Goal: Task Accomplishment & Management: Use online tool/utility

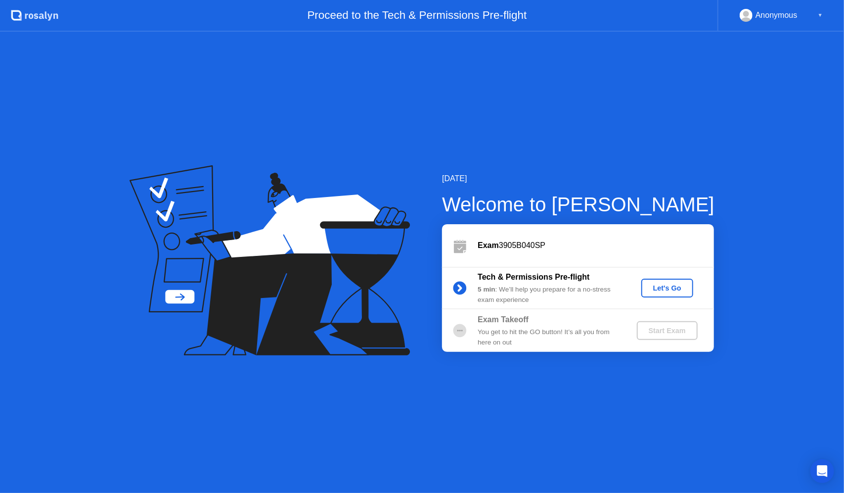
click at [678, 288] on div "Let's Go" at bounding box center [667, 288] width 44 height 8
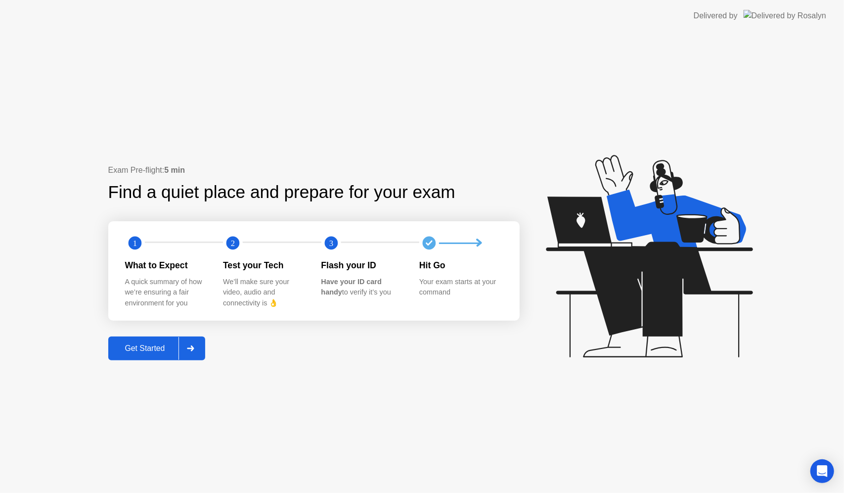
click at [148, 337] on button "Get Started" at bounding box center [156, 348] width 97 height 24
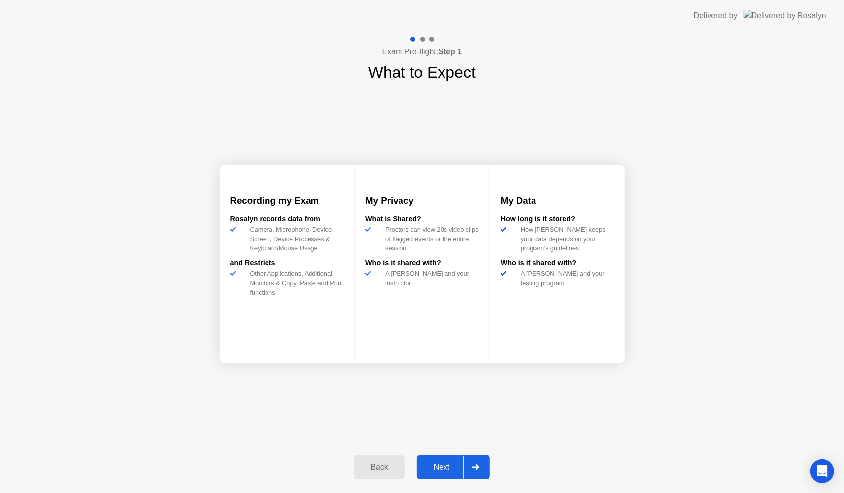
click at [446, 471] on div "Next" at bounding box center [442, 466] width 44 height 9
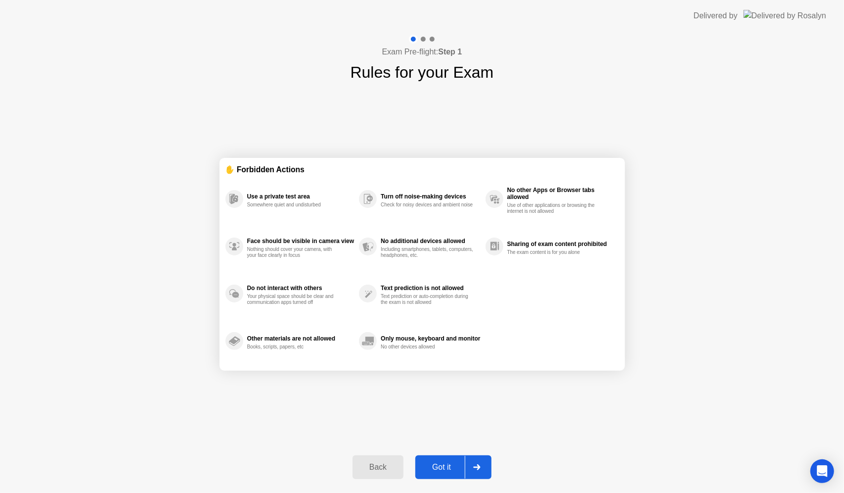
click at [446, 471] on div "Got it" at bounding box center [441, 466] width 46 height 9
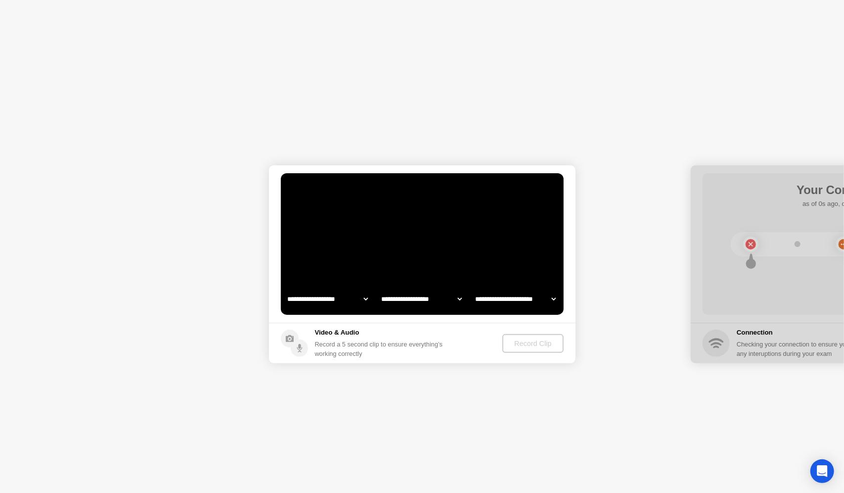
select select "**********"
select select "*******"
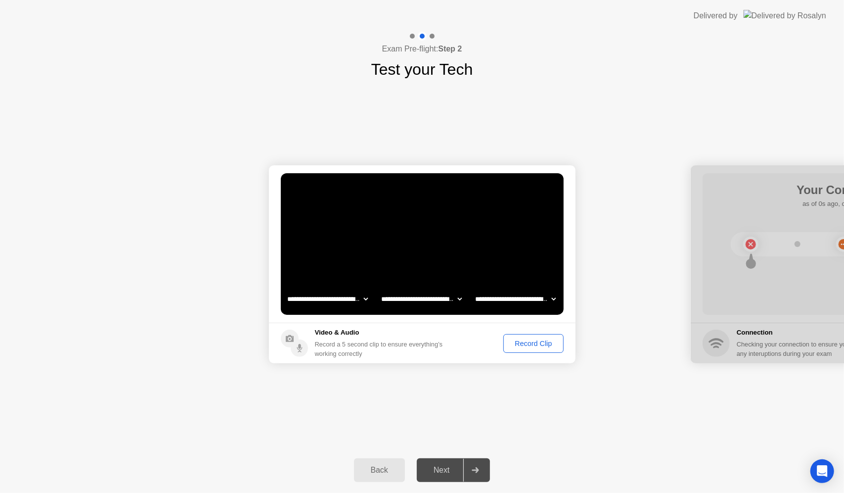
click at [446, 471] on div "Next" at bounding box center [442, 469] width 44 height 9
click at [519, 346] on div "Record Clip" at bounding box center [533, 343] width 53 height 8
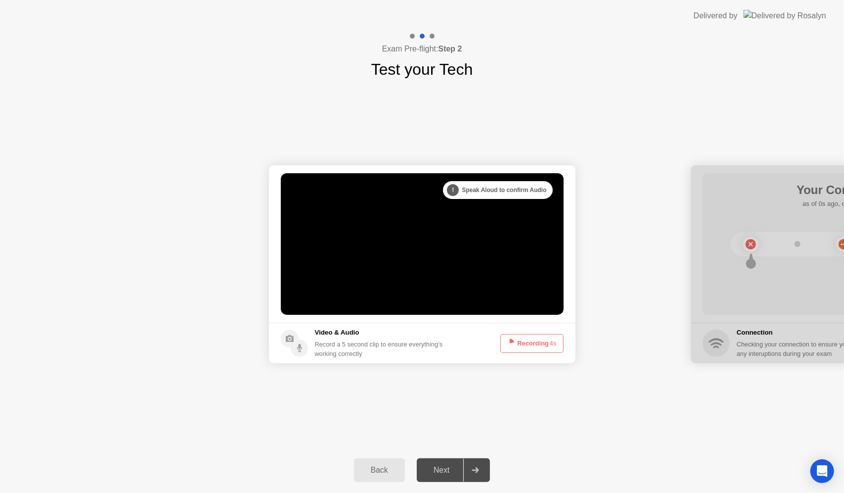
click at [519, 346] on button "Recording 4s" at bounding box center [531, 343] width 63 height 19
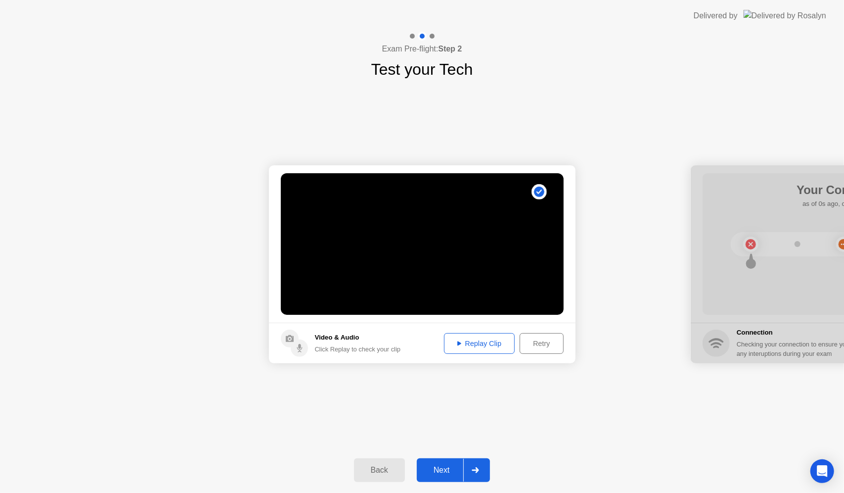
click at [447, 471] on div "Next" at bounding box center [442, 469] width 44 height 9
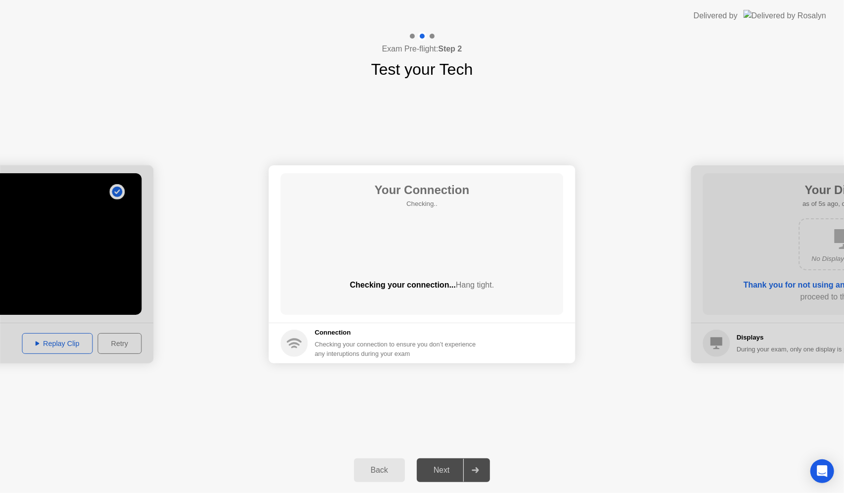
click at [447, 471] on div "Next" at bounding box center [442, 469] width 44 height 9
click at [126, 345] on div at bounding box center [0, 264] width 307 height 198
click at [441, 466] on div "Next" at bounding box center [442, 469] width 44 height 9
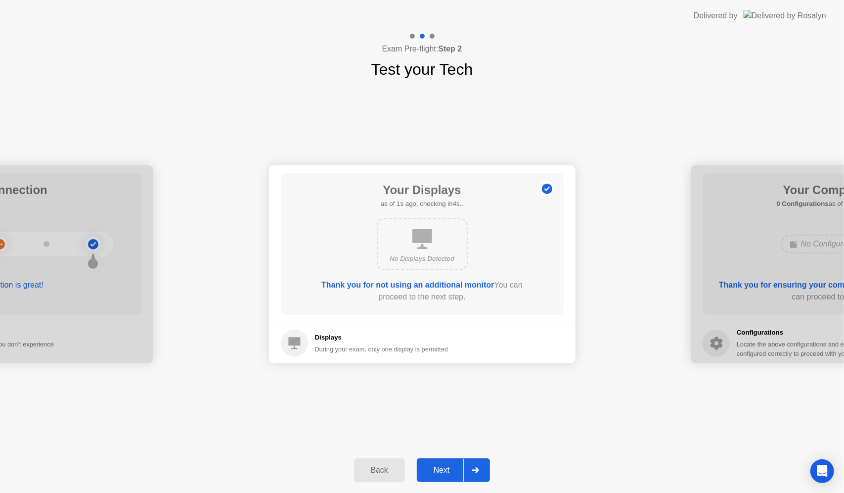
click at [441, 466] on div "Next" at bounding box center [442, 469] width 44 height 9
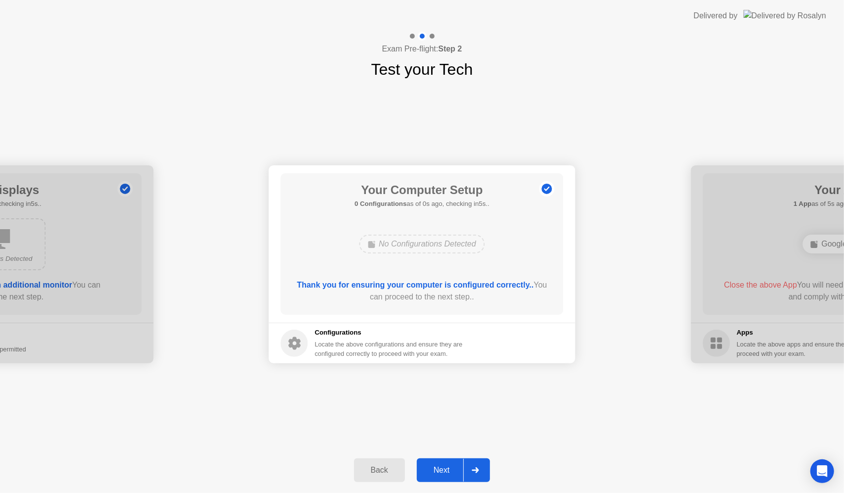
click at [441, 466] on div "Next" at bounding box center [442, 469] width 44 height 9
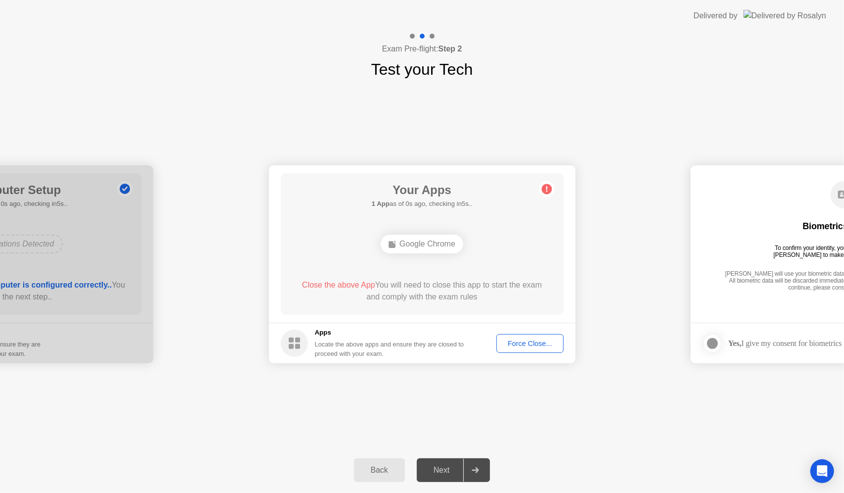
click at [441, 466] on div "Next" at bounding box center [442, 469] width 44 height 9
click at [516, 345] on div "Force Close..." at bounding box center [530, 343] width 60 height 8
click at [529, 344] on div "Force Close..." at bounding box center [530, 343] width 60 height 8
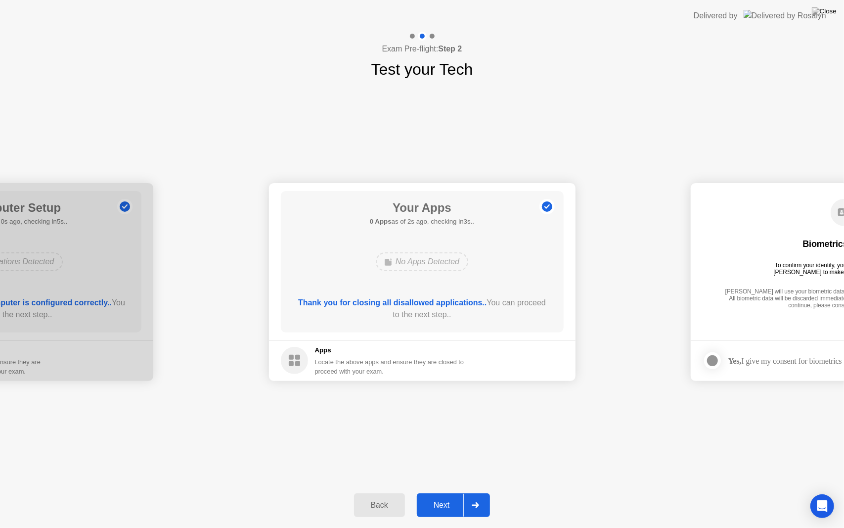
click at [449, 492] on div "Next" at bounding box center [442, 504] width 44 height 9
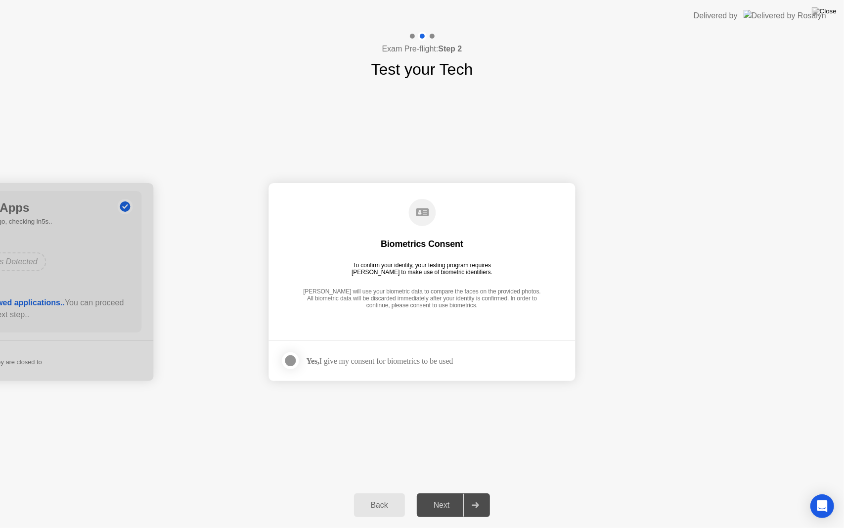
click at [449, 492] on div "Next" at bounding box center [442, 504] width 44 height 9
click at [290, 363] on div at bounding box center [291, 361] width 12 height 12
click at [446, 492] on div "Next" at bounding box center [442, 504] width 44 height 9
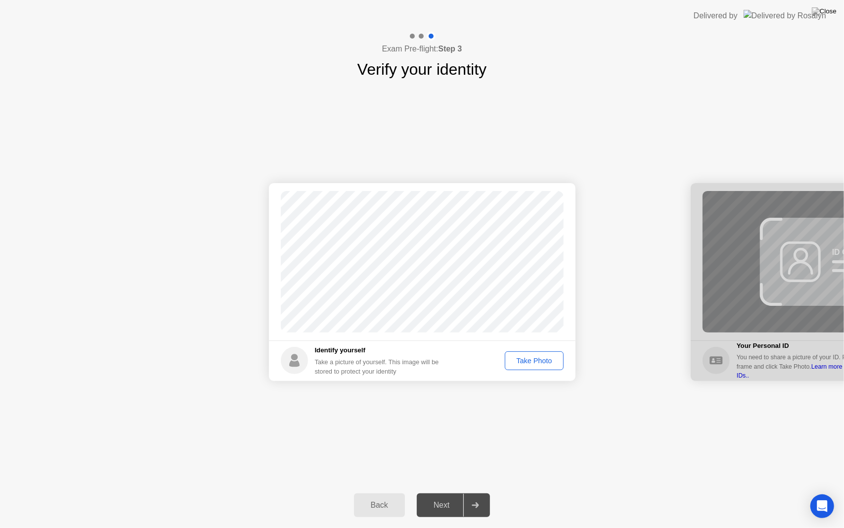
click at [520, 357] on div "Take Photo" at bounding box center [533, 361] width 51 height 8
click at [520, 356] on button "Retake" at bounding box center [540, 360] width 45 height 19
click at [520, 357] on div "Take Photo" at bounding box center [533, 361] width 51 height 8
click at [541, 358] on div "Retake" at bounding box center [541, 361] width 39 height 8
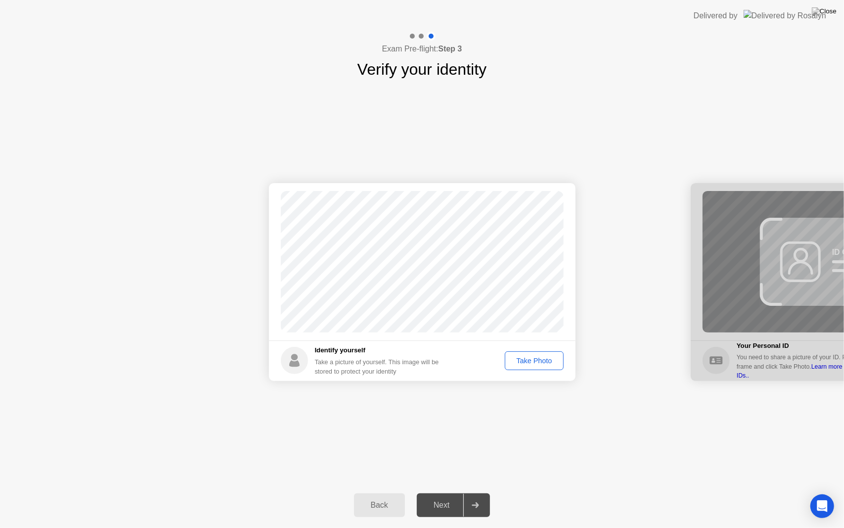
click at [541, 358] on div "Take Photo" at bounding box center [533, 361] width 51 height 8
click at [541, 358] on div "Retake" at bounding box center [541, 361] width 39 height 8
click at [541, 359] on div "Take Photo" at bounding box center [533, 361] width 51 height 8
click at [541, 359] on div "Retake" at bounding box center [541, 361] width 39 height 8
click at [542, 360] on div "Take Photo" at bounding box center [533, 361] width 51 height 8
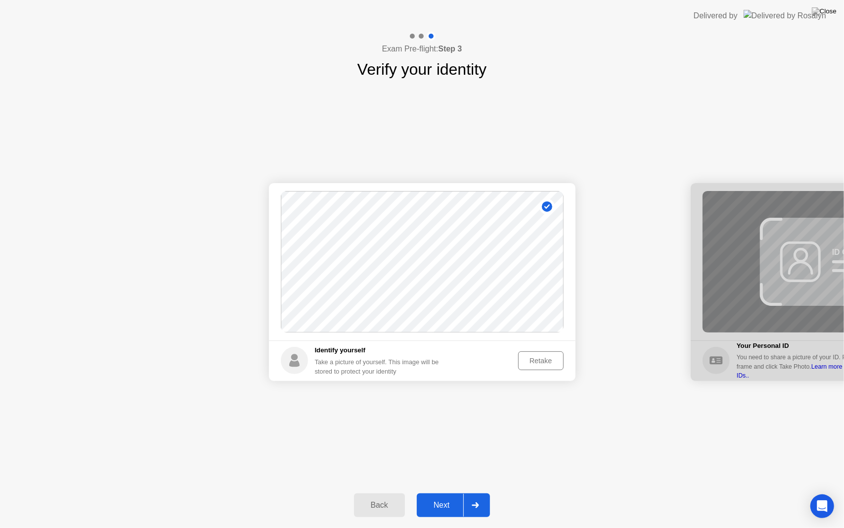
click at [460, 492] on div "Next" at bounding box center [442, 504] width 44 height 9
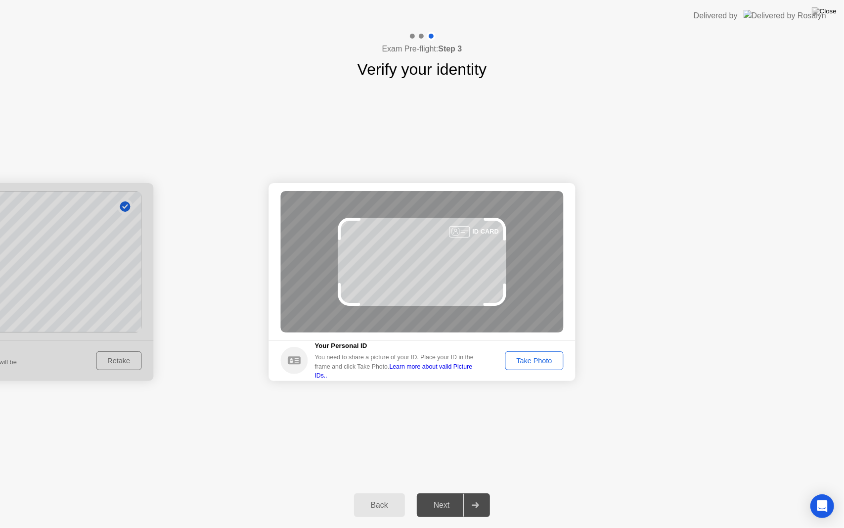
click at [545, 358] on div "Take Photo" at bounding box center [533, 361] width 51 height 8
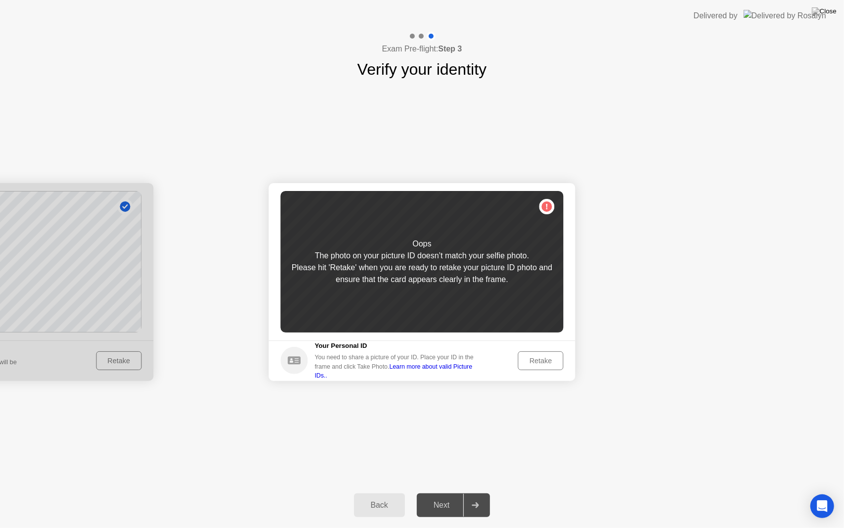
click at [551, 357] on div "Retake" at bounding box center [541, 361] width 39 height 8
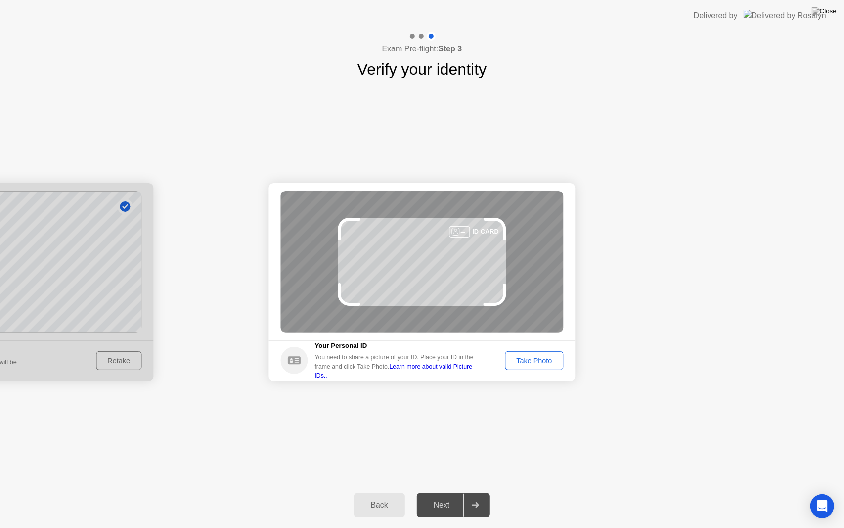
click at [551, 357] on div "Take Photo" at bounding box center [533, 361] width 51 height 8
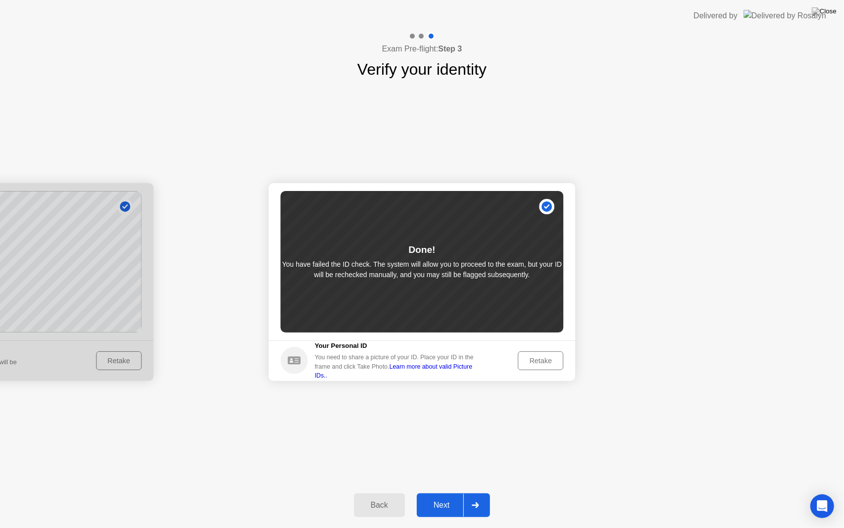
click at [548, 358] on div "Retake" at bounding box center [541, 361] width 39 height 8
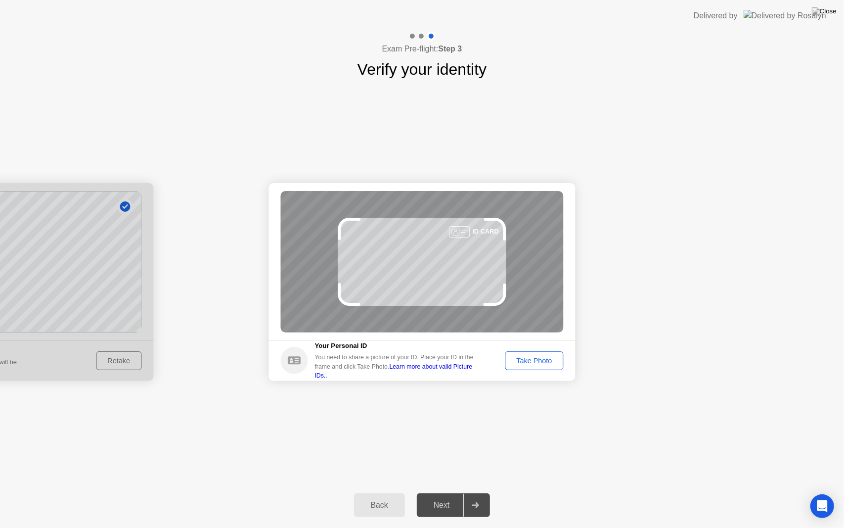
click at [537, 357] on div "Take Photo" at bounding box center [533, 361] width 51 height 8
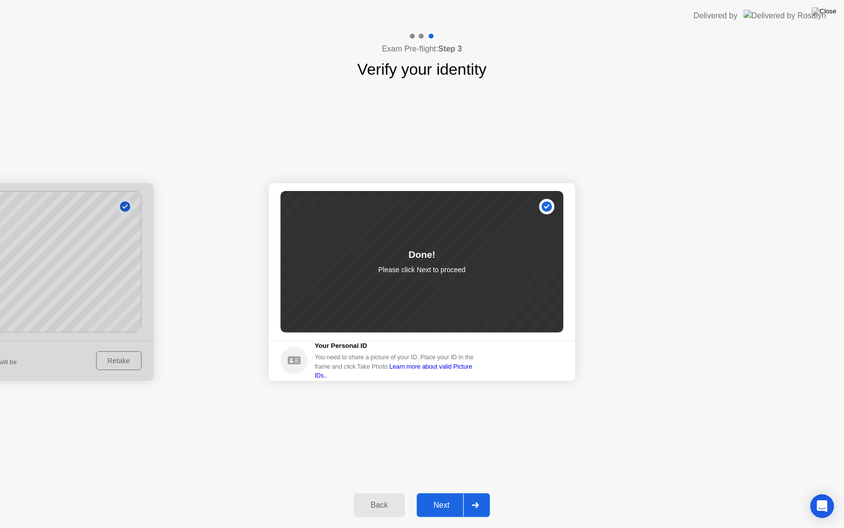
click at [466, 489] on div "Back Next" at bounding box center [422, 504] width 844 height 45
click at [449, 492] on div "Next" at bounding box center [442, 504] width 44 height 9
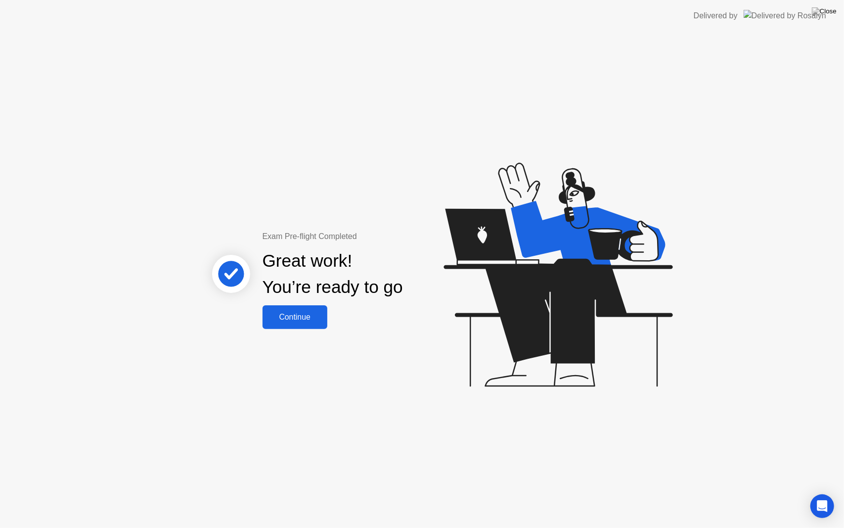
click at [307, 318] on div "Continue" at bounding box center [295, 317] width 59 height 9
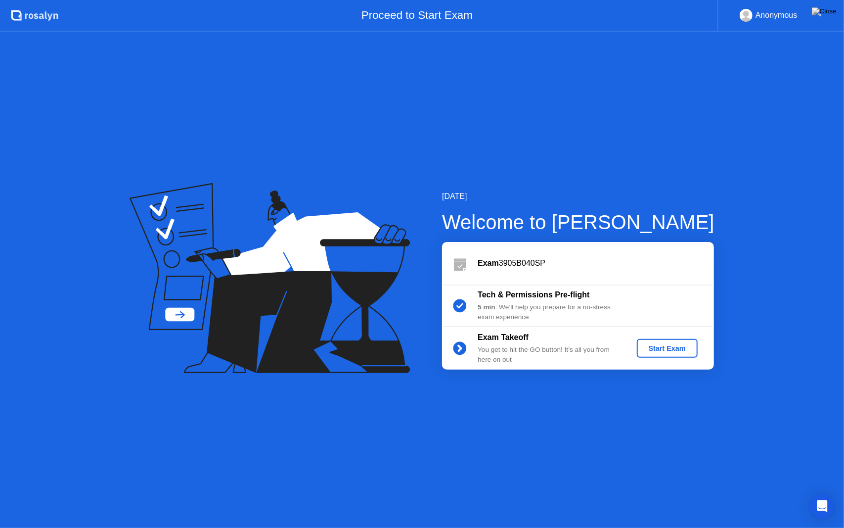
click at [677, 345] on div "Start Exam" at bounding box center [667, 348] width 53 height 8
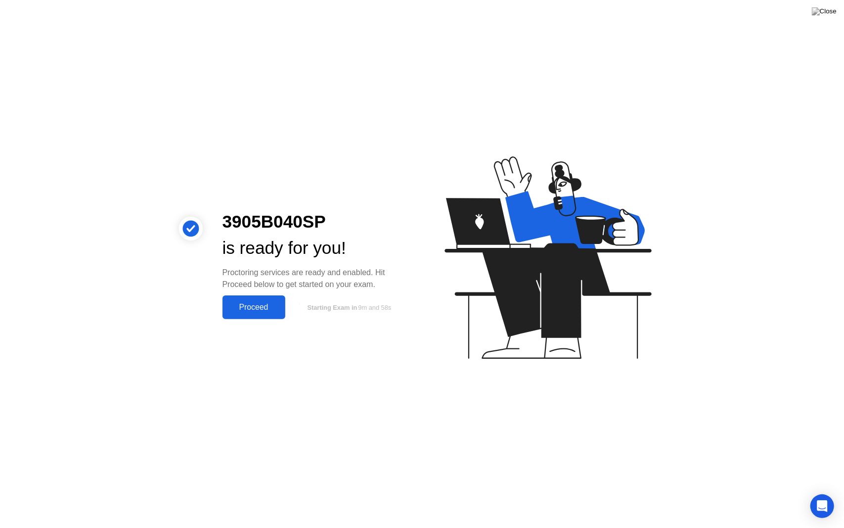
click at [251, 303] on div "Proceed" at bounding box center [253, 307] width 57 height 9
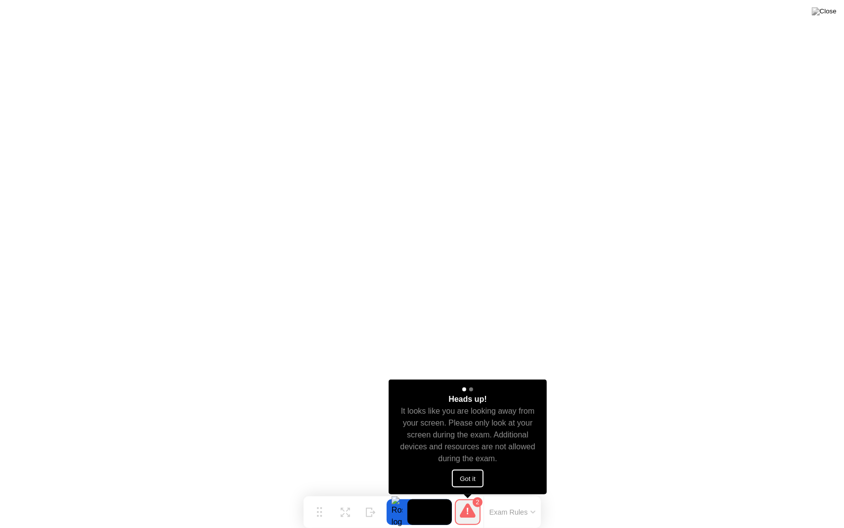
click at [471, 475] on button "Got it" at bounding box center [468, 478] width 32 height 18
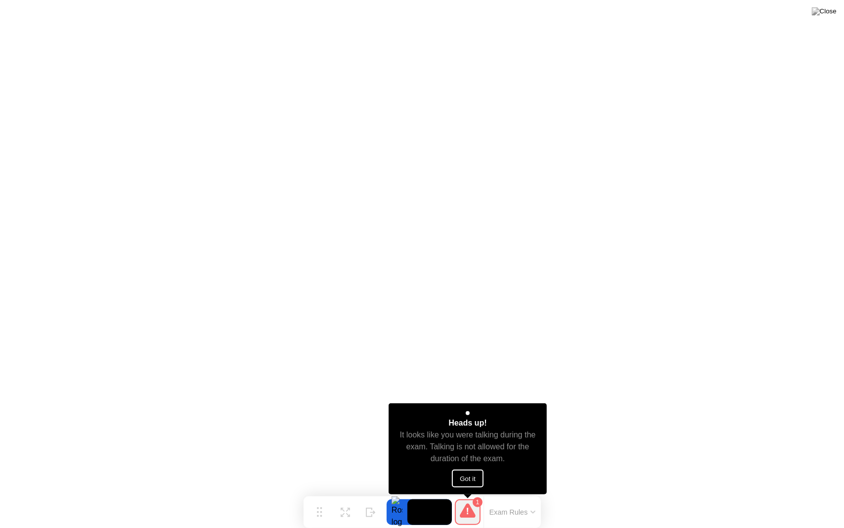
click at [477, 478] on button "Got it" at bounding box center [468, 478] width 32 height 18
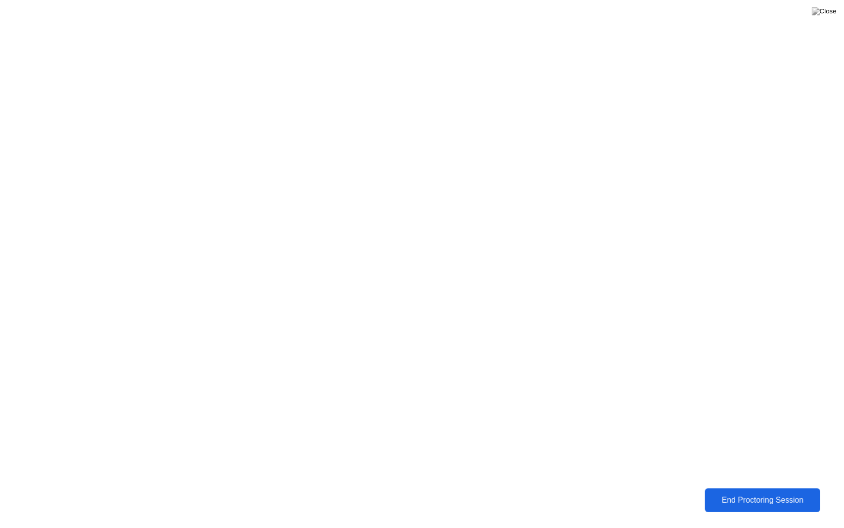
click at [795, 492] on div "End Proctoring Session" at bounding box center [762, 500] width 109 height 9
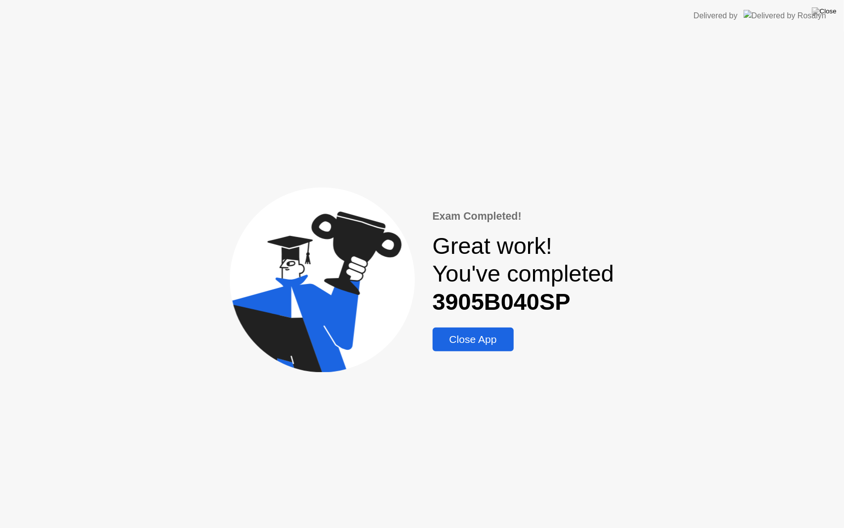
click at [463, 342] on div "Close App" at bounding box center [473, 339] width 75 height 12
